Goal: Transaction & Acquisition: Obtain resource

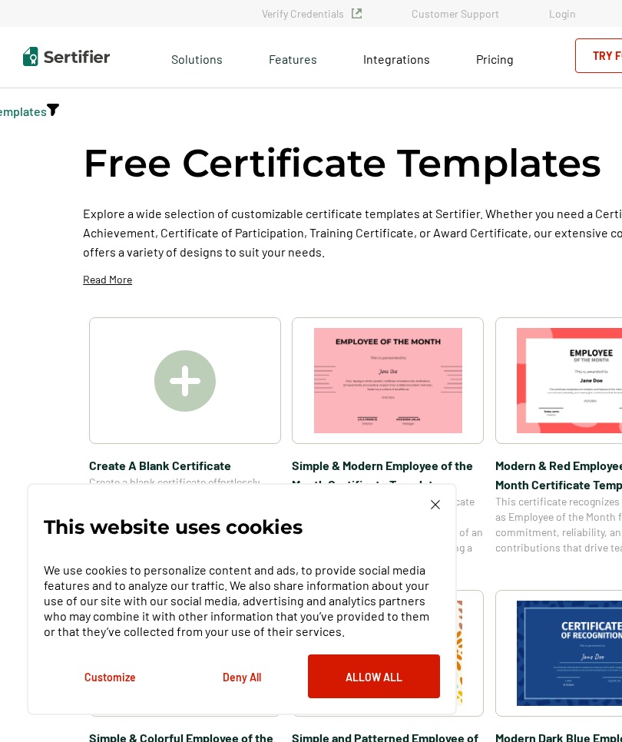
click at [438, 508] on img at bounding box center [435, 504] width 9 height 9
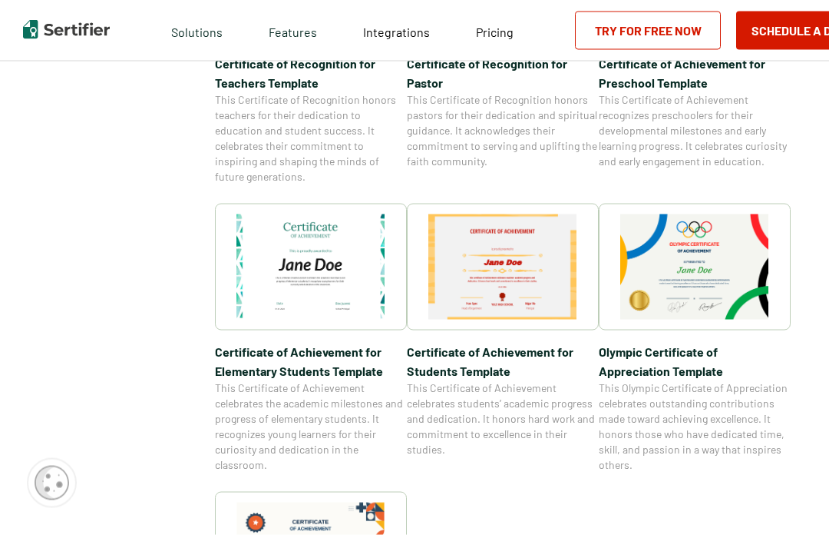
scroll to position [948, 6]
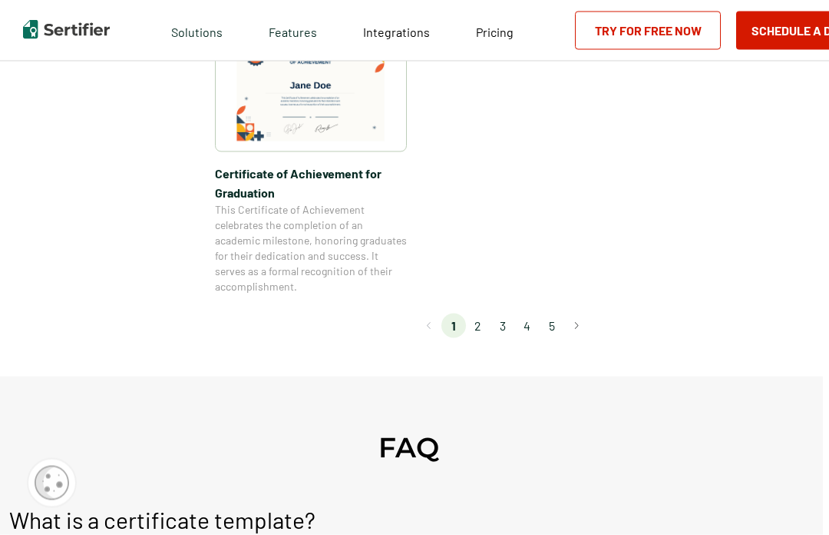
click at [577, 333] on button "Go to next page" at bounding box center [577, 325] width 25 height 25
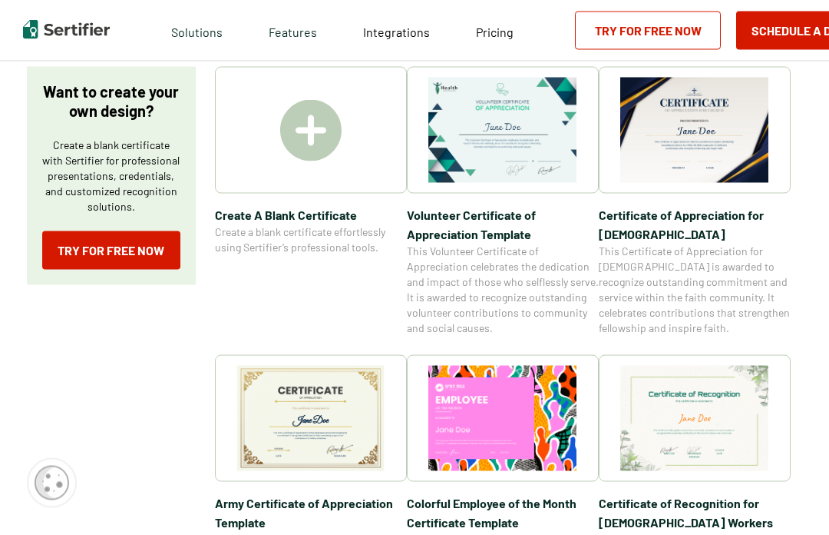
scroll to position [251, 6]
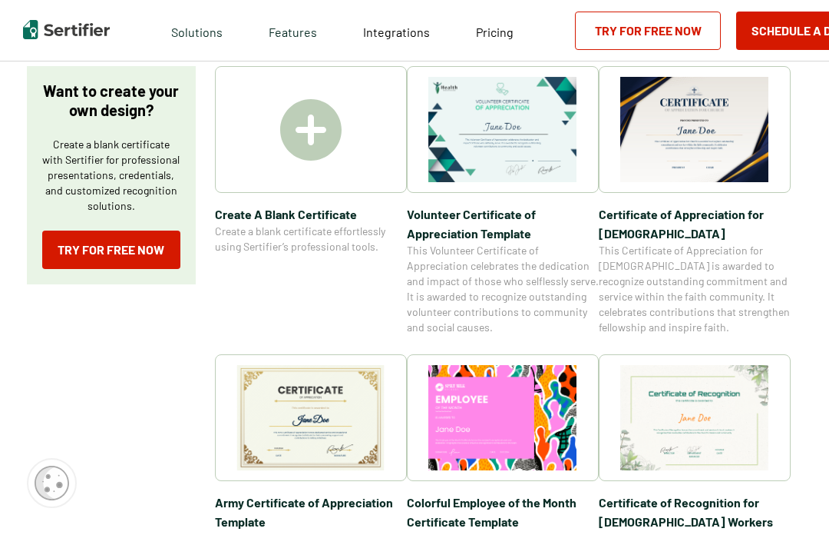
click at [311, 126] on img at bounding box center [310, 129] width 61 height 61
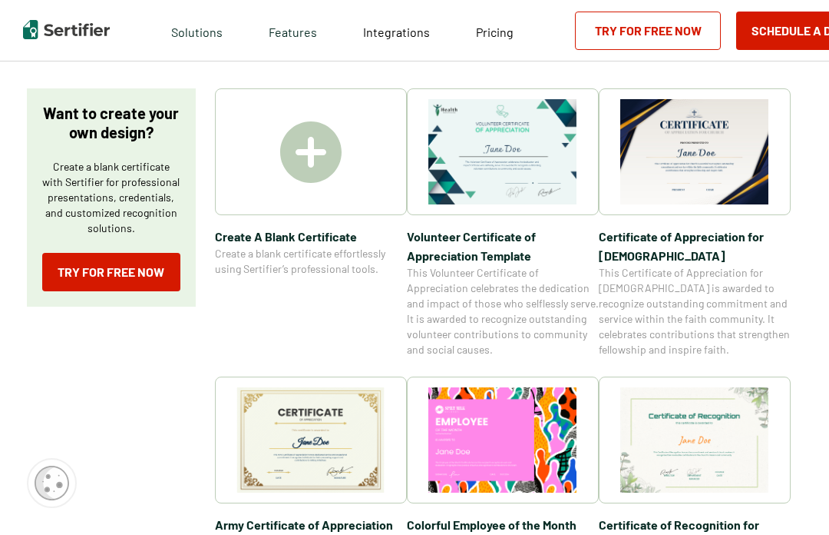
scroll to position [227, 6]
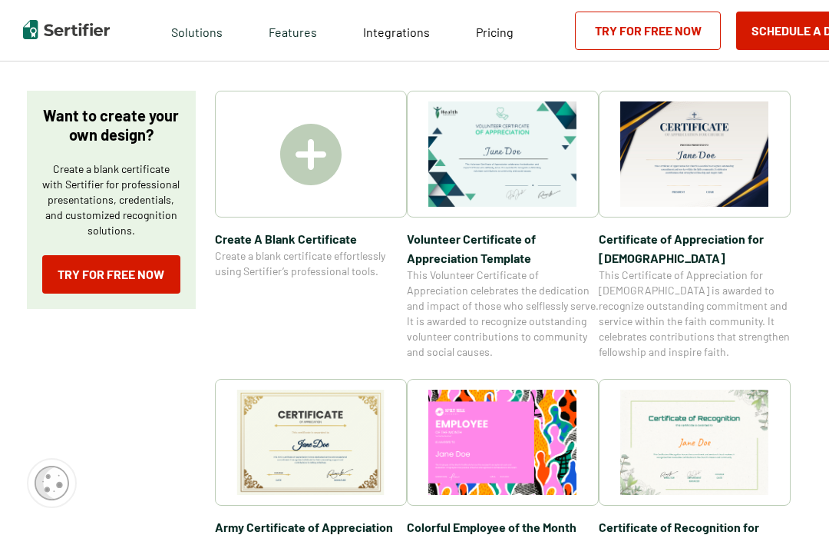
click at [312, 164] on img at bounding box center [310, 154] width 61 height 61
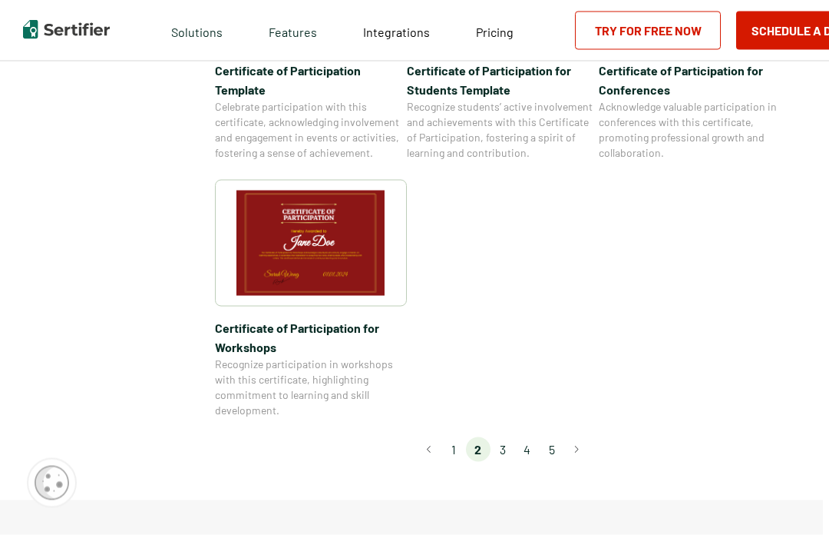
scroll to position [1289, 6]
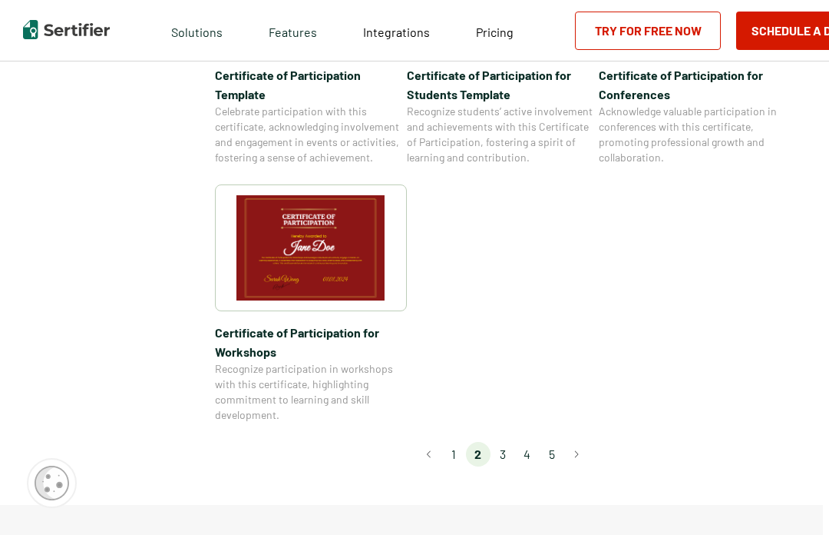
click at [508, 442] on li "3" at bounding box center [503, 454] width 25 height 25
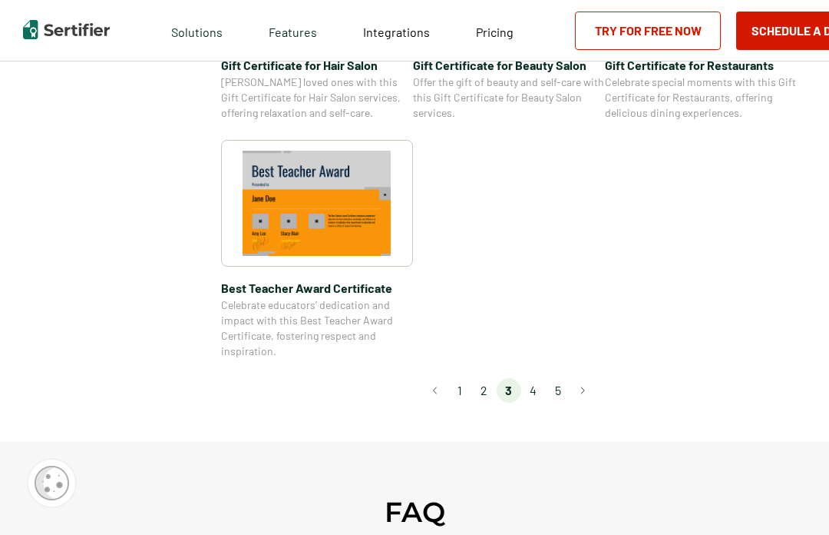
scroll to position [1157, 0]
click at [535, 390] on li "4" at bounding box center [533, 390] width 25 height 25
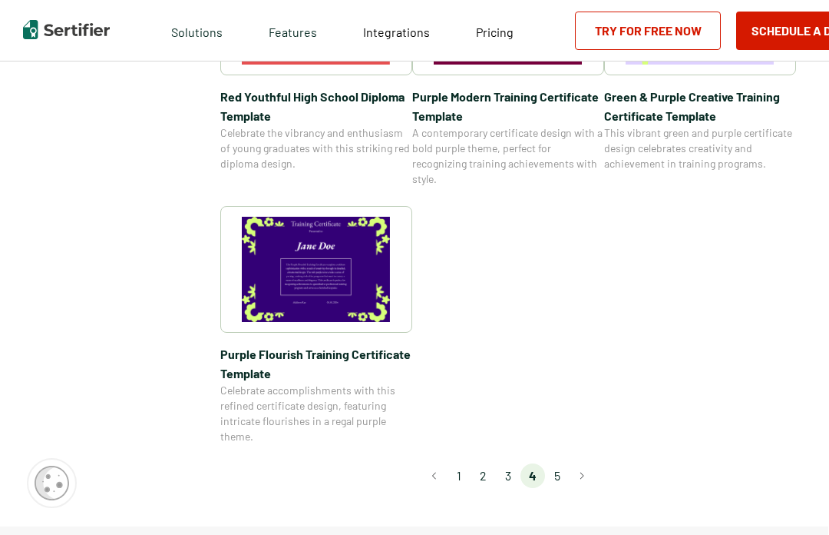
scroll to position [1119, 1]
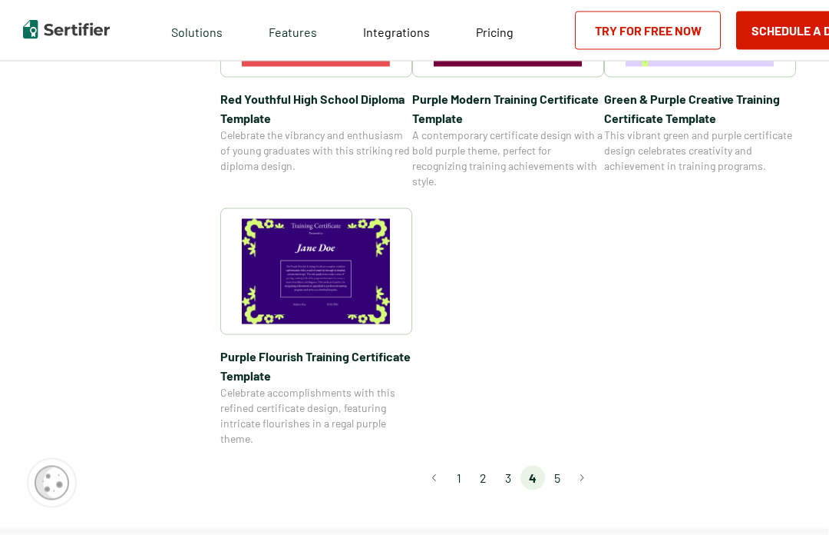
click at [564, 475] on li "5" at bounding box center [557, 477] width 25 height 25
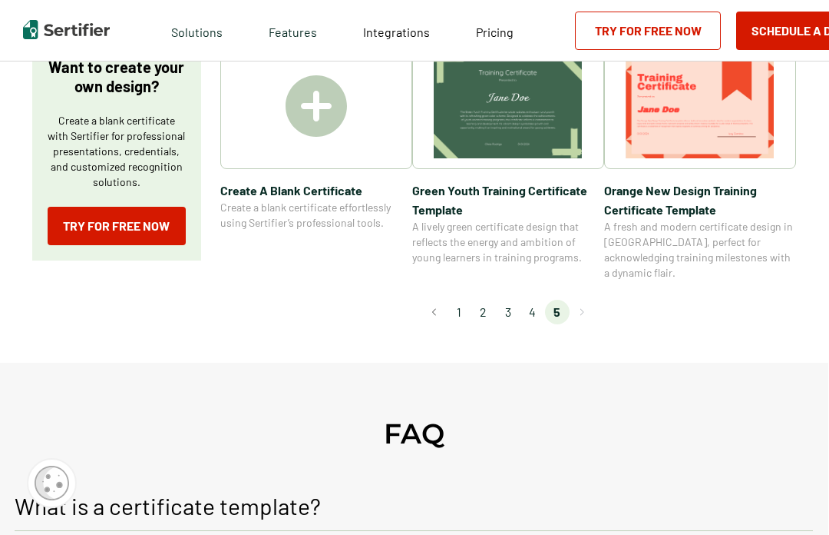
scroll to position [278, 1]
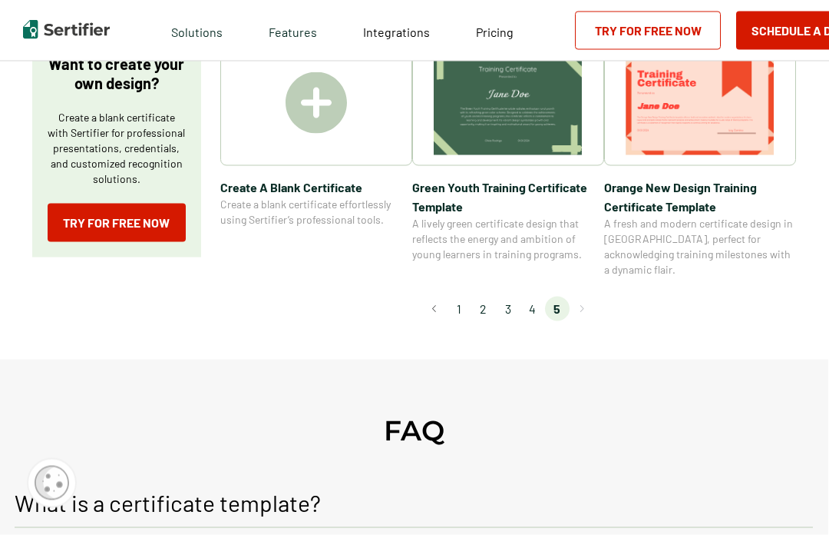
click at [466, 296] on li "1" at bounding box center [459, 308] width 25 height 25
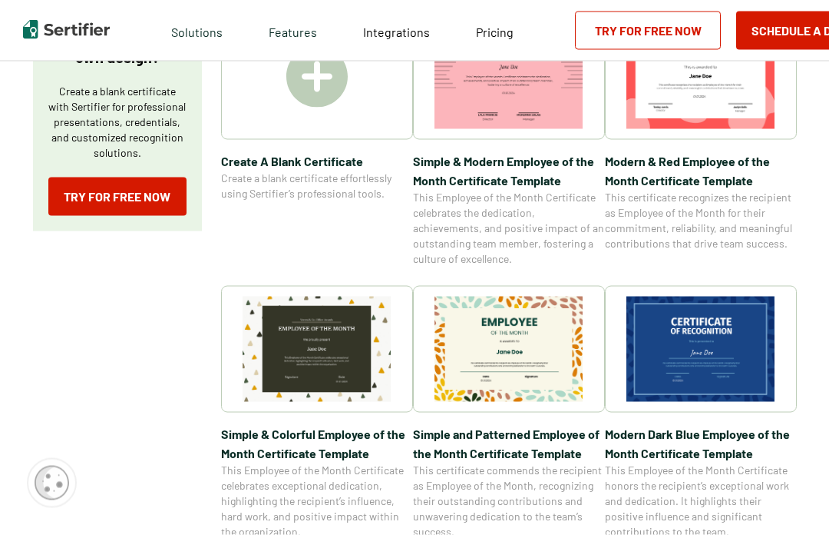
scroll to position [305, 0]
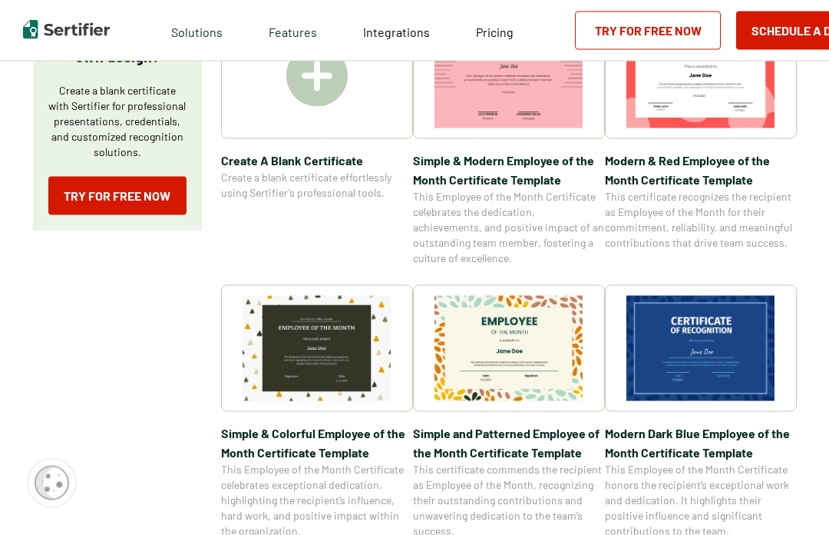
click at [621, 322] on img at bounding box center [701, 348] width 149 height 105
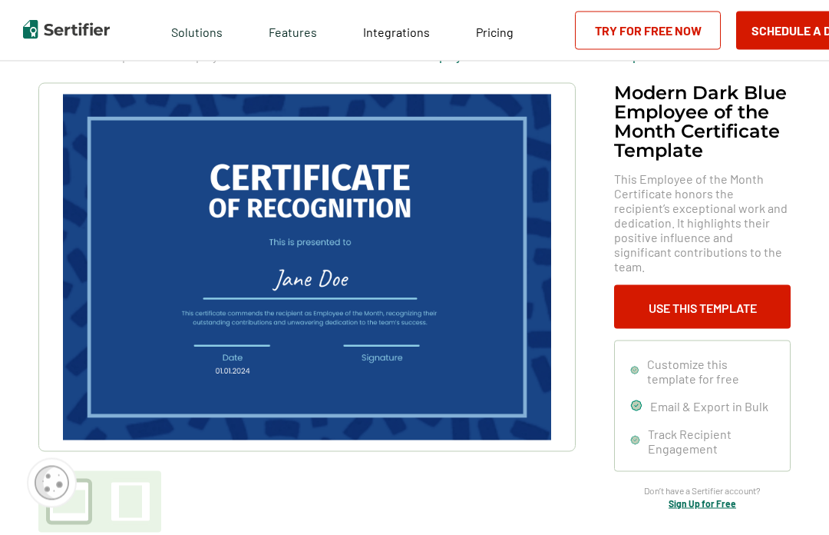
scroll to position [56, 0]
click at [621, 289] on button "Use This Template" at bounding box center [702, 306] width 177 height 44
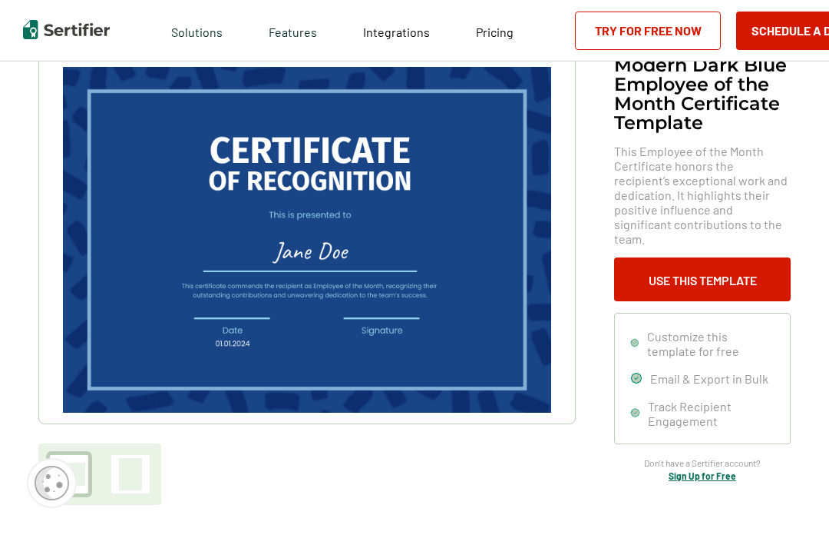
click at [354, 164] on img at bounding box center [307, 240] width 488 height 346
click at [362, 180] on img at bounding box center [307, 240] width 488 height 346
click at [621, 39] on link "Try for Free Now" at bounding box center [648, 31] width 146 height 38
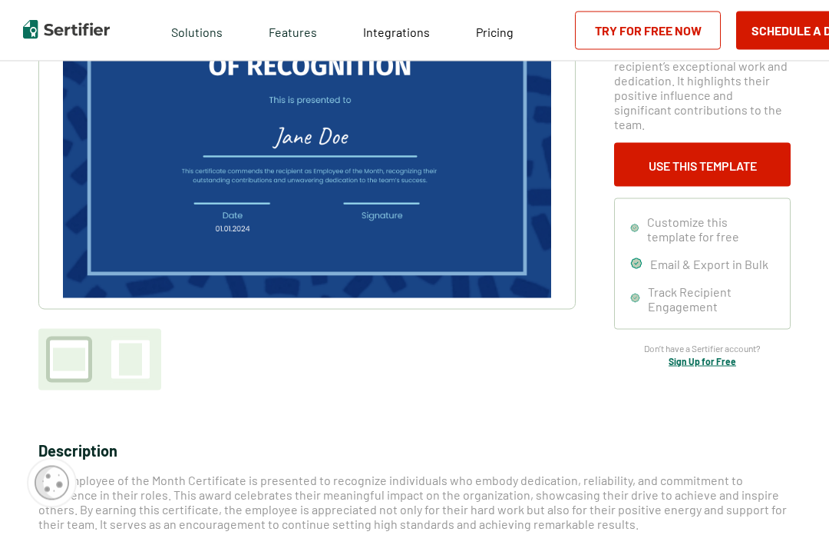
scroll to position [198, 0]
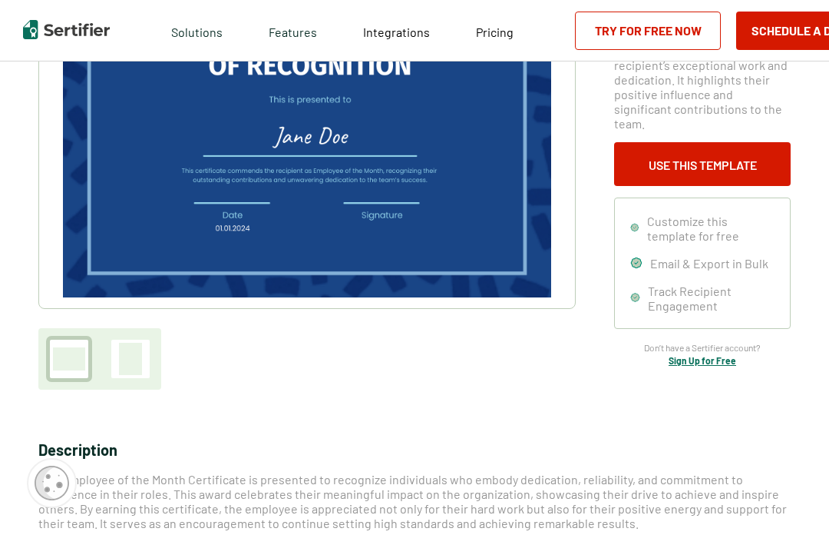
click at [621, 355] on link "Sign Up for Free" at bounding box center [703, 360] width 68 height 11
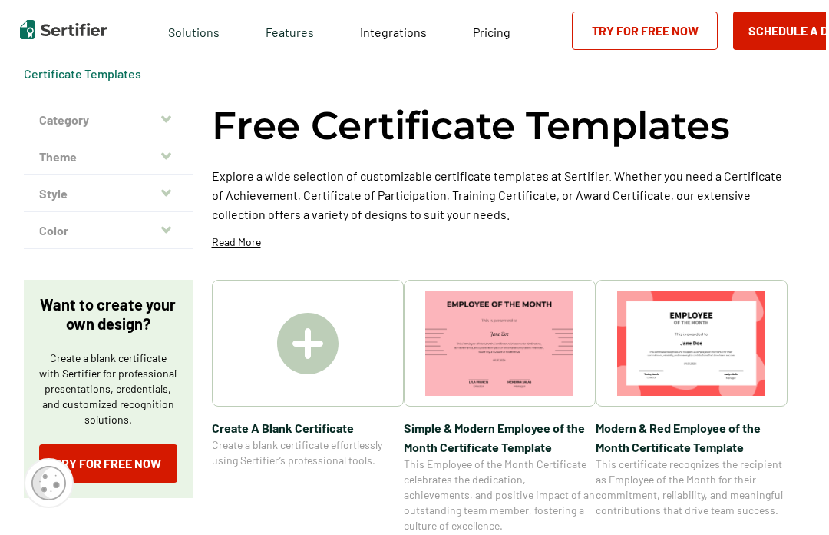
scroll to position [0, 6]
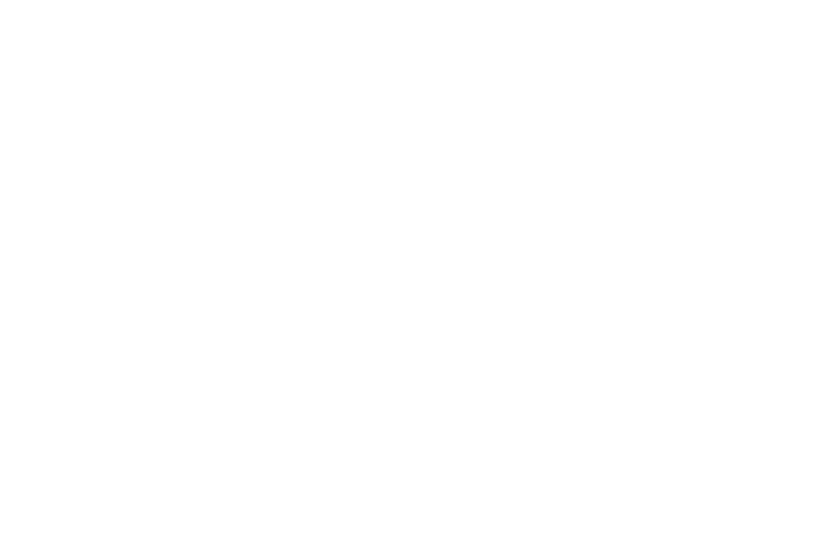
click at [488, 215] on div at bounding box center [414, 267] width 829 height 535
